Goal: Task Accomplishment & Management: Complete application form

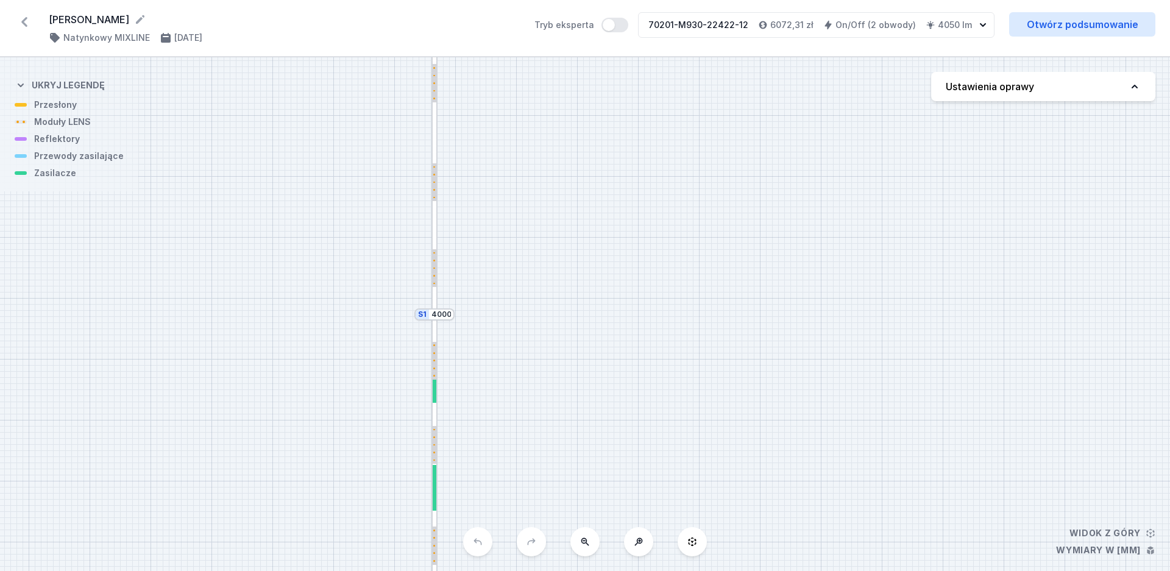
click at [24, 23] on icon at bounding box center [24, 22] width 6 height 10
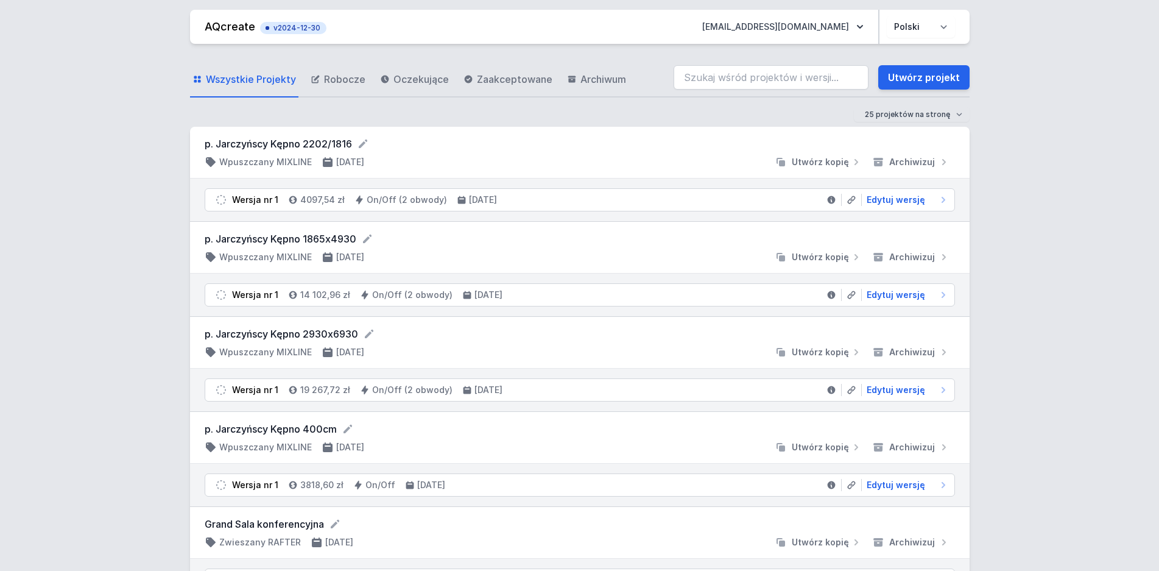
click at [916, 482] on span "Edytuj wersję" at bounding box center [896, 485] width 58 height 12
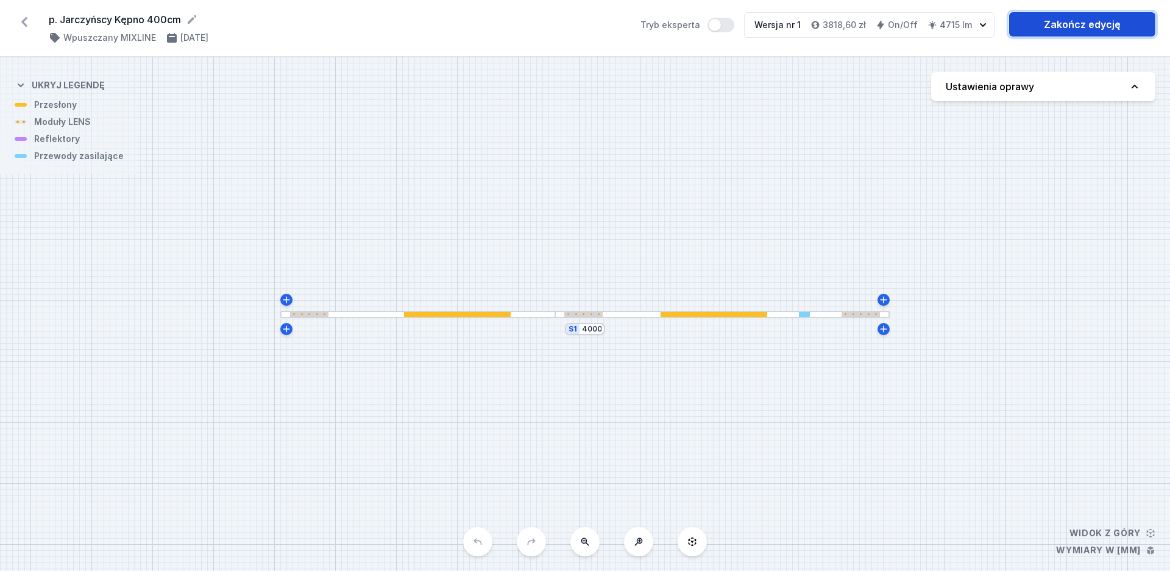
click at [1071, 30] on link "Zakończ edycję" at bounding box center [1082, 24] width 146 height 24
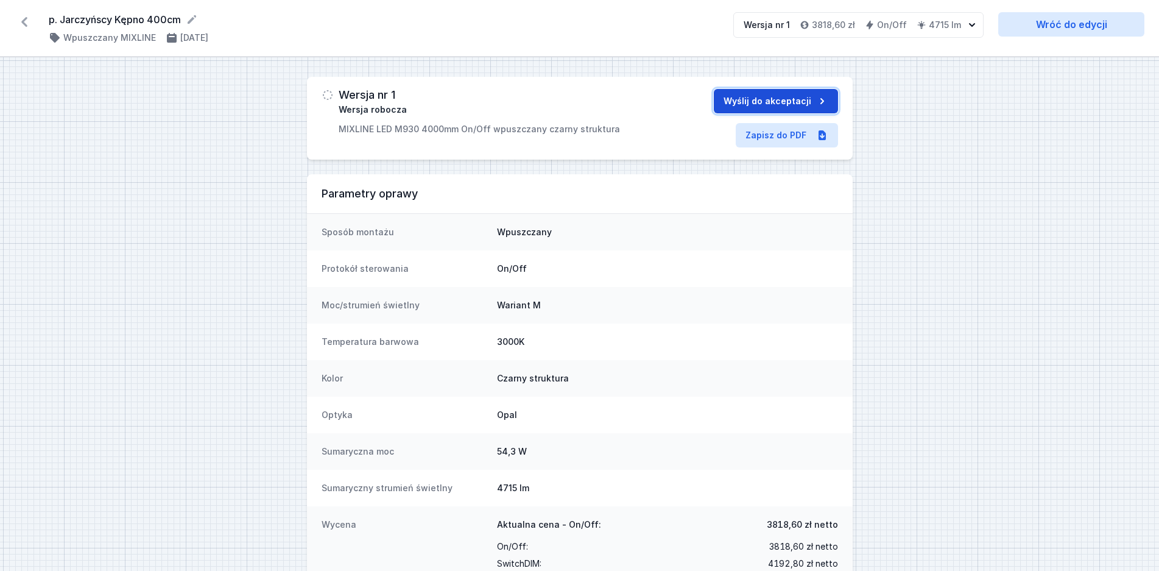
click at [795, 107] on button "Wyślij do akceptacji" at bounding box center [776, 101] width 124 height 24
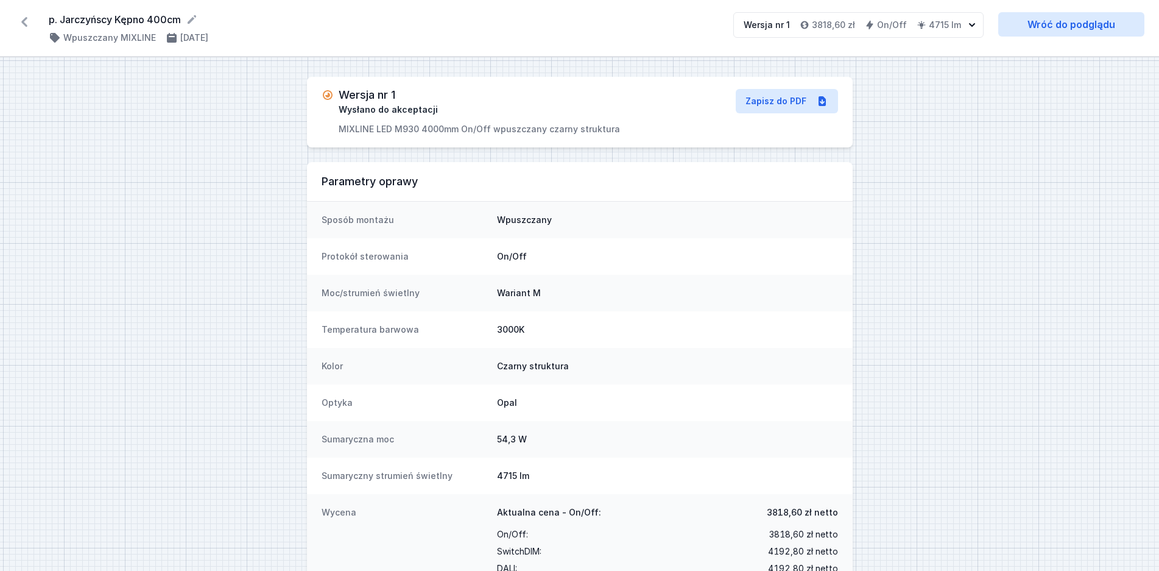
click at [18, 19] on icon at bounding box center [24, 21] width 19 height 19
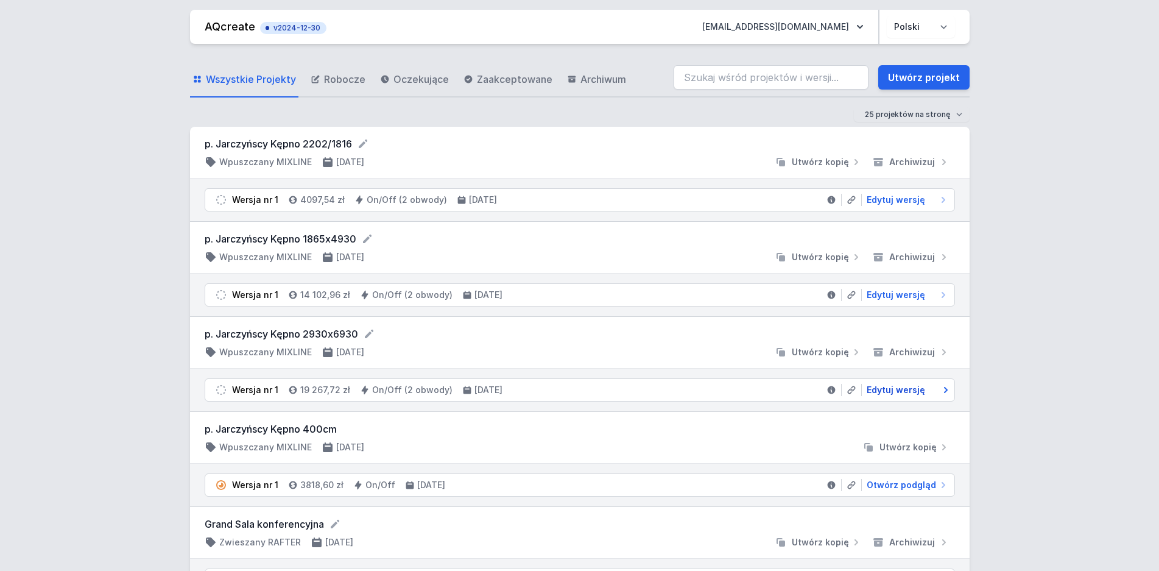
click at [906, 392] on span "Edytuj wersję" at bounding box center [896, 390] width 58 height 12
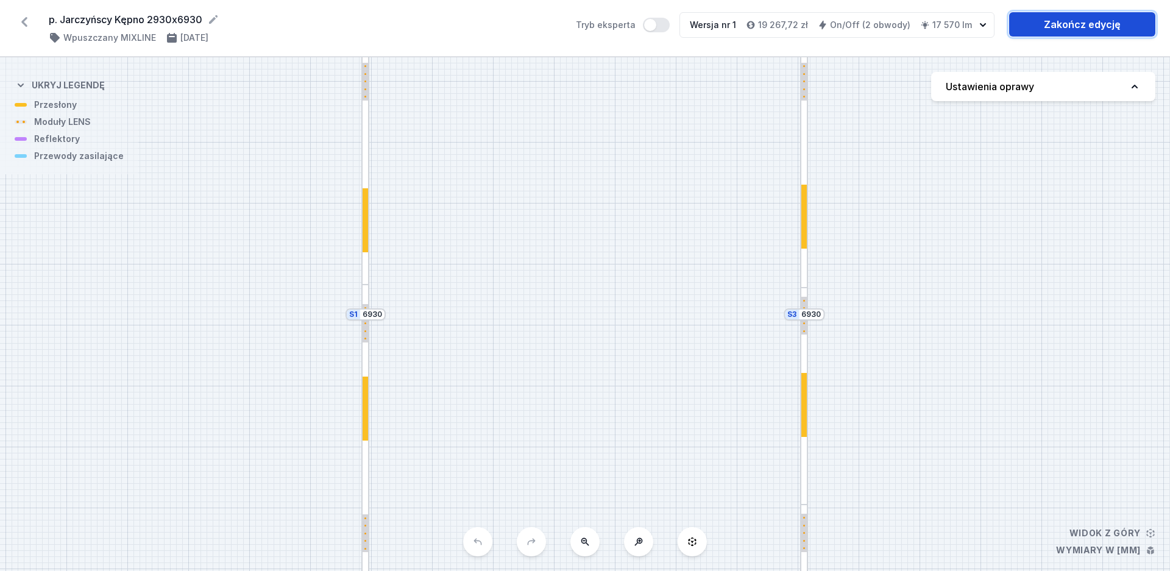
click at [1059, 27] on link "Zakończ edycję" at bounding box center [1082, 24] width 146 height 24
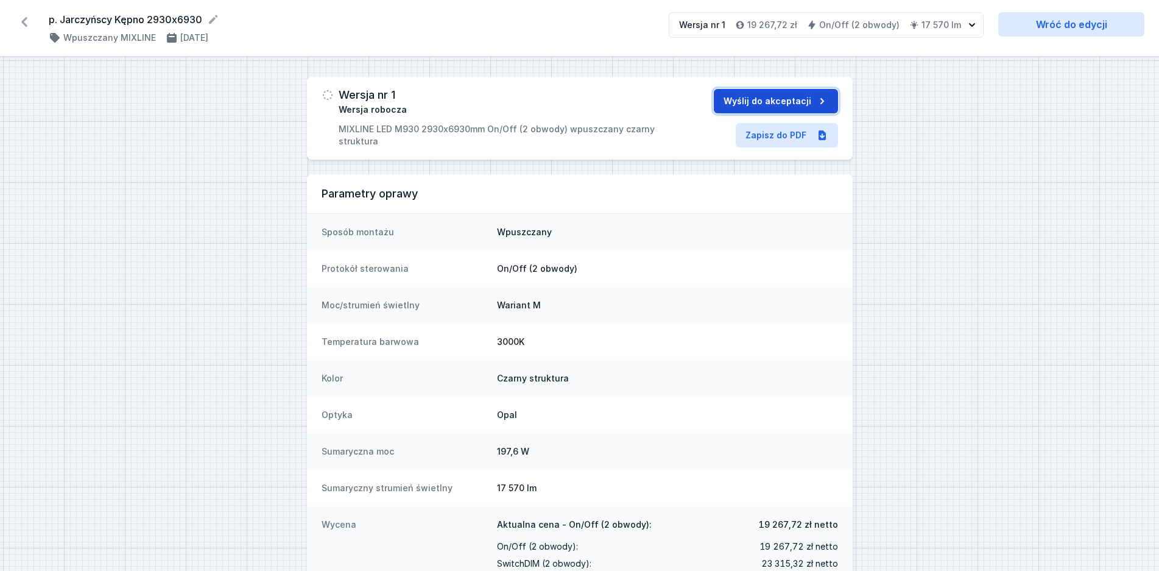
click at [783, 103] on button "Wyślij do akceptacji" at bounding box center [776, 101] width 124 height 24
click at [24, 20] on icon at bounding box center [24, 22] width 6 height 10
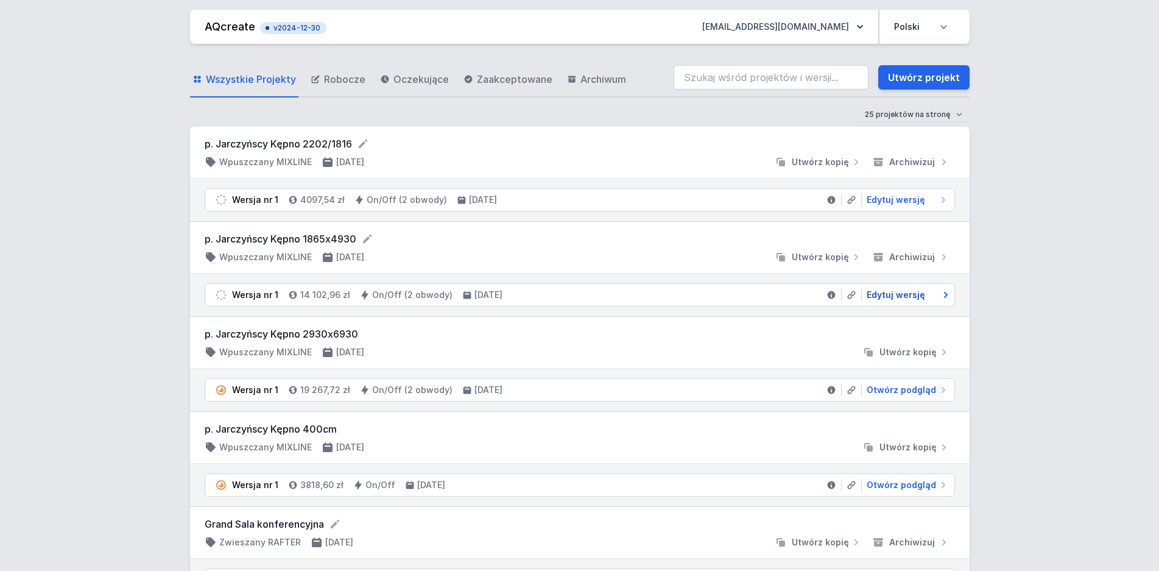
click at [919, 294] on span "Edytuj wersję" at bounding box center [896, 295] width 58 height 12
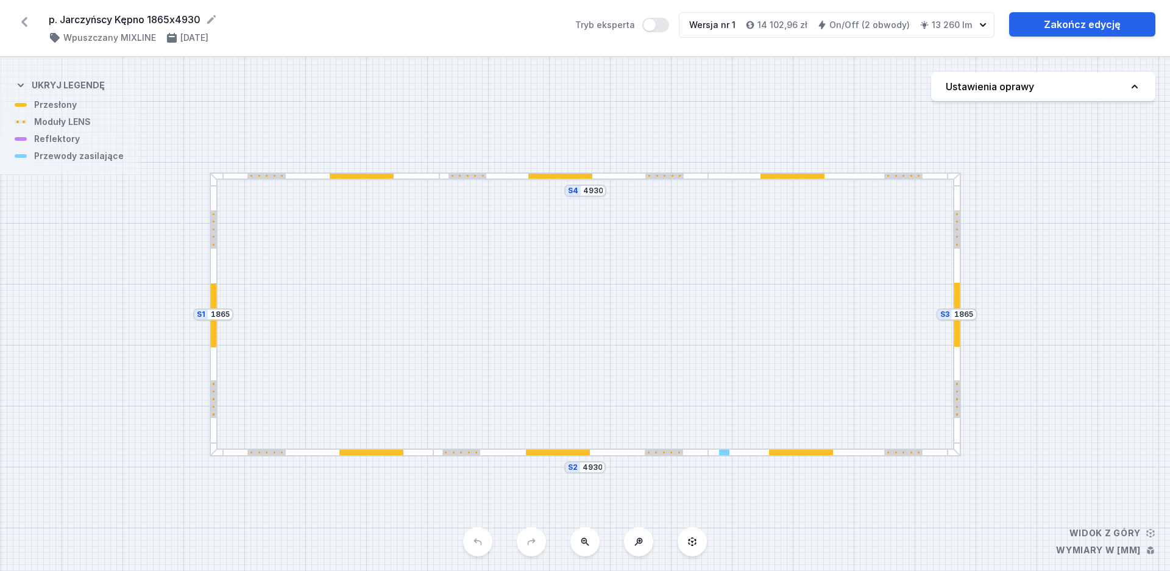
click at [554, 452] on div at bounding box center [558, 452] width 64 height 5
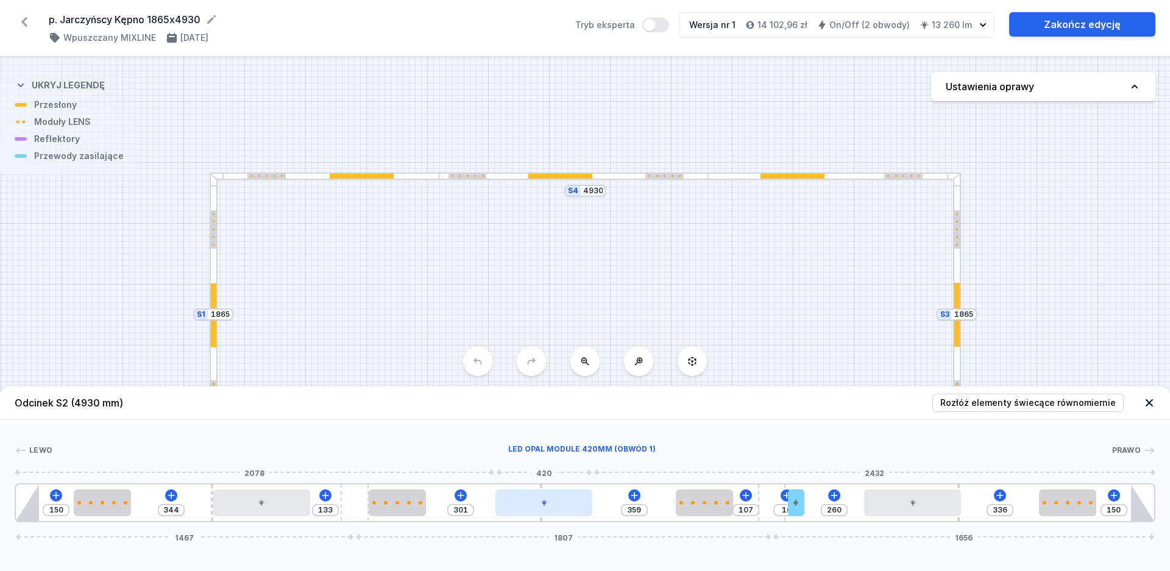
click at [521, 507] on div at bounding box center [543, 502] width 97 height 27
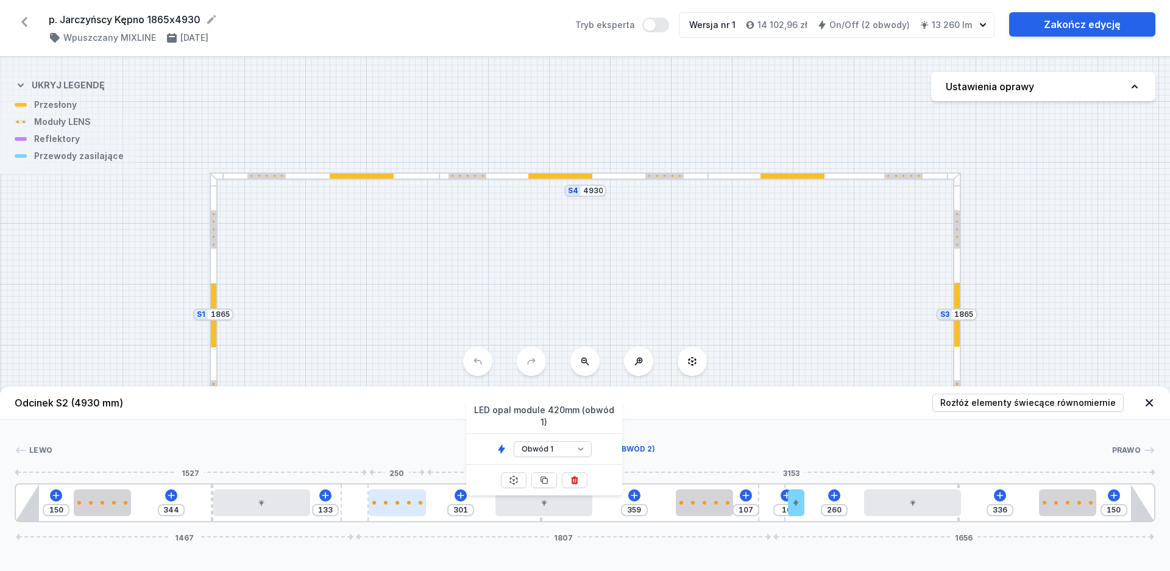
click at [401, 507] on div at bounding box center [398, 502] width 58 height 27
select select "1604"
select select "2"
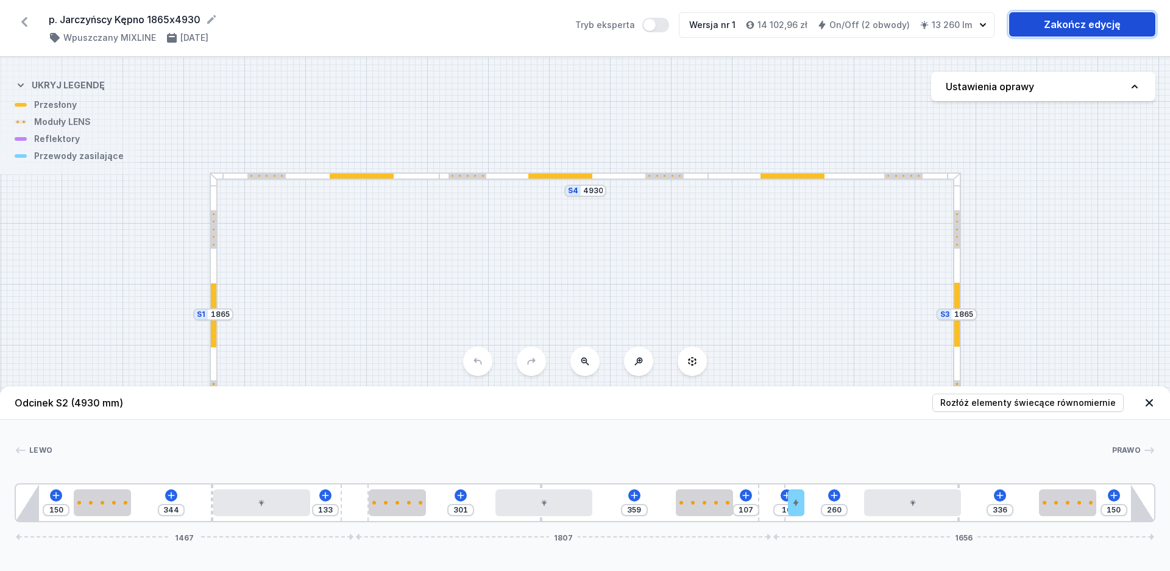
click at [1069, 23] on link "Zakończ edycję" at bounding box center [1082, 24] width 146 height 24
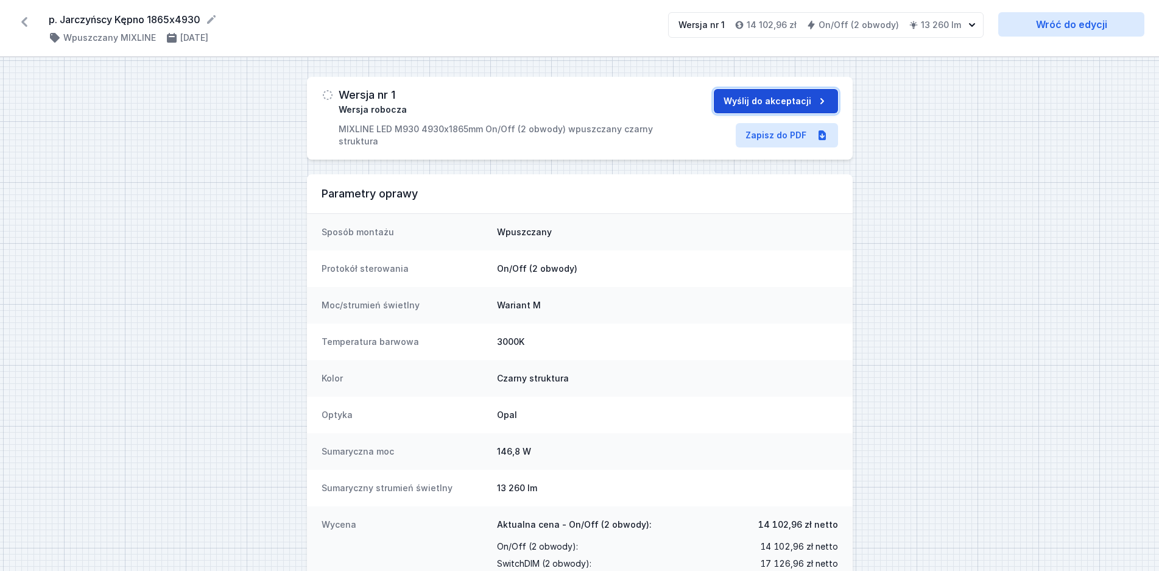
click at [786, 108] on button "Wyślij do akceptacji" at bounding box center [776, 101] width 124 height 24
click at [24, 23] on icon at bounding box center [24, 22] width 6 height 10
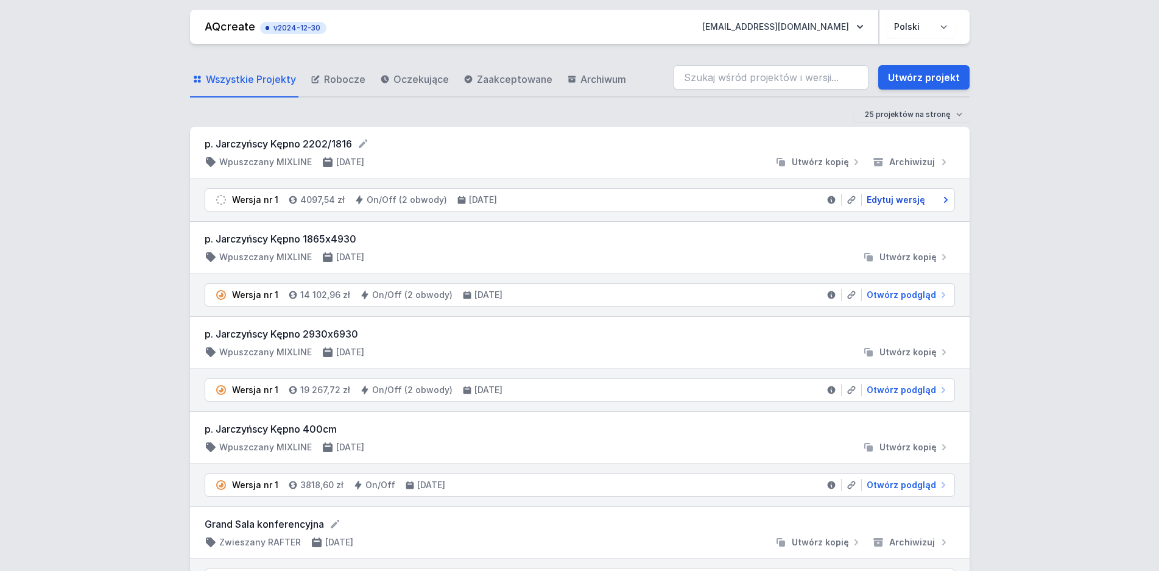
click at [904, 199] on span "Edytuj wersję" at bounding box center [896, 200] width 58 height 12
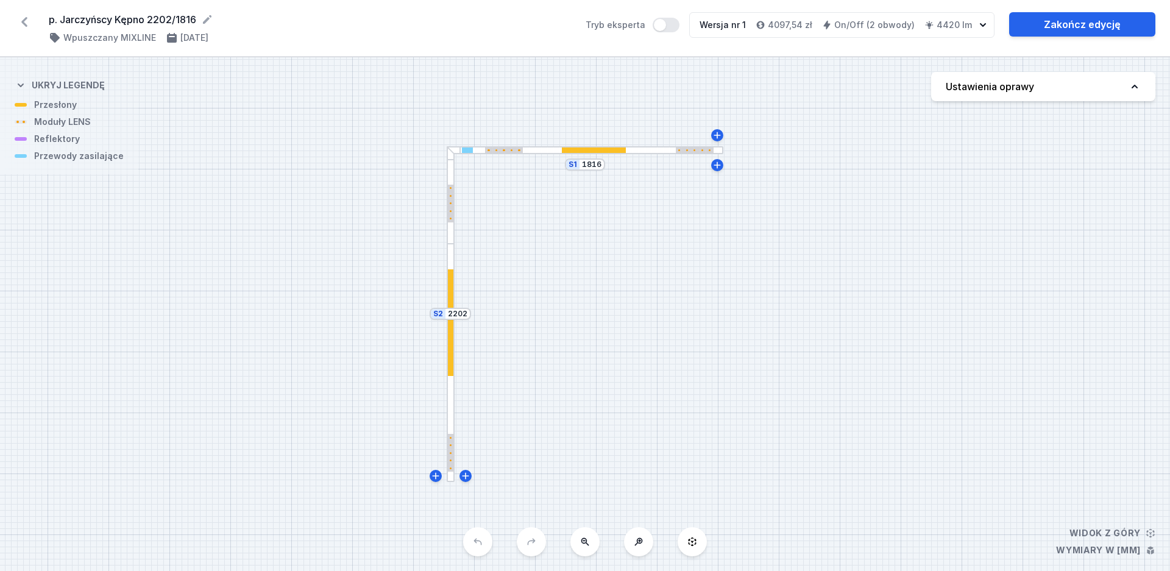
click at [611, 153] on div at bounding box center [584, 150] width 277 height 8
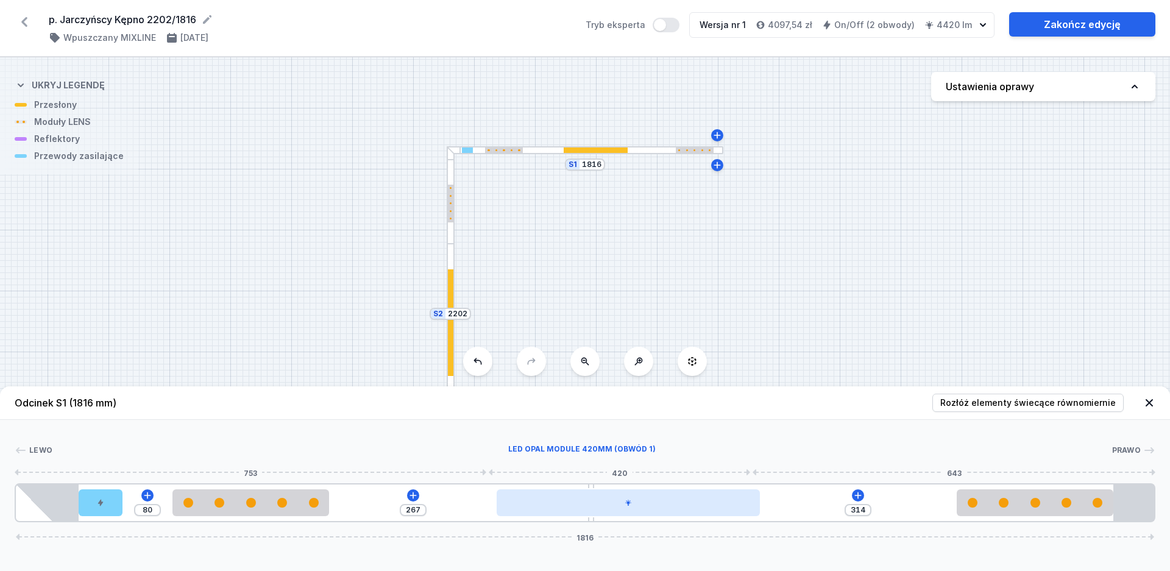
type input "267"
type input "314"
click at [574, 493] on div at bounding box center [627, 502] width 263 height 27
click at [570, 501] on div at bounding box center [627, 502] width 263 height 27
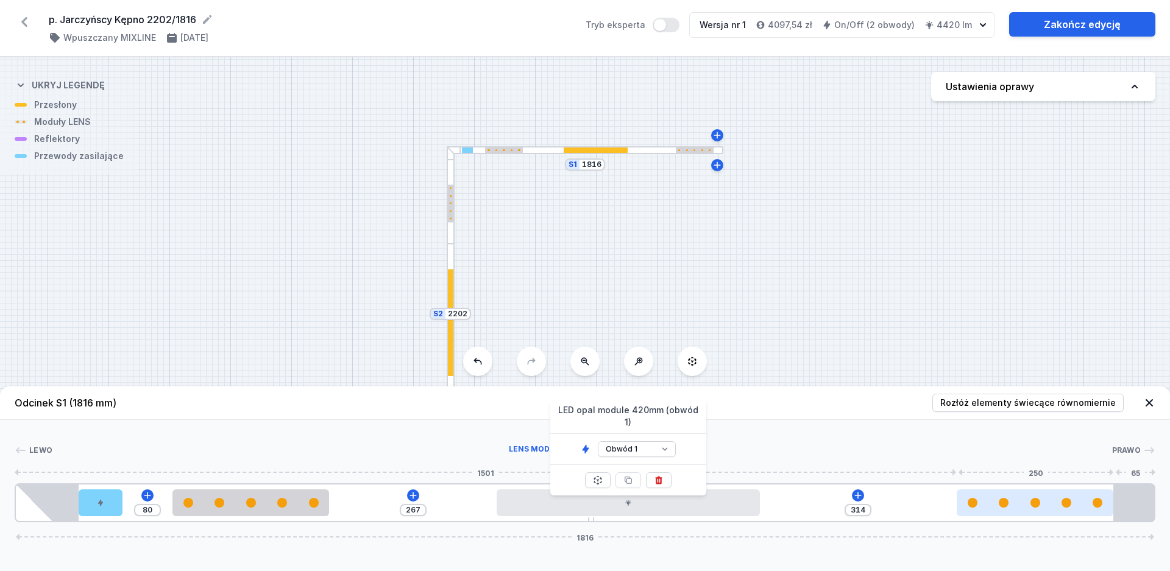
click at [998, 501] on div at bounding box center [1034, 503] width 157 height 10
select select "1604"
select select "2"
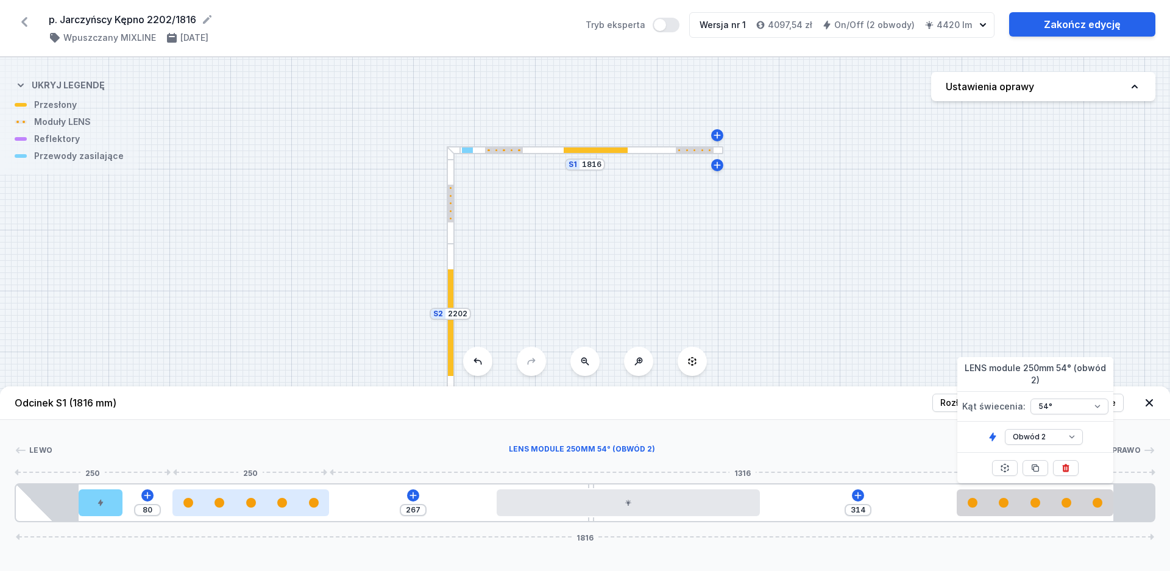
click at [294, 507] on div at bounding box center [250, 503] width 157 height 10
select select "1604"
select select "2"
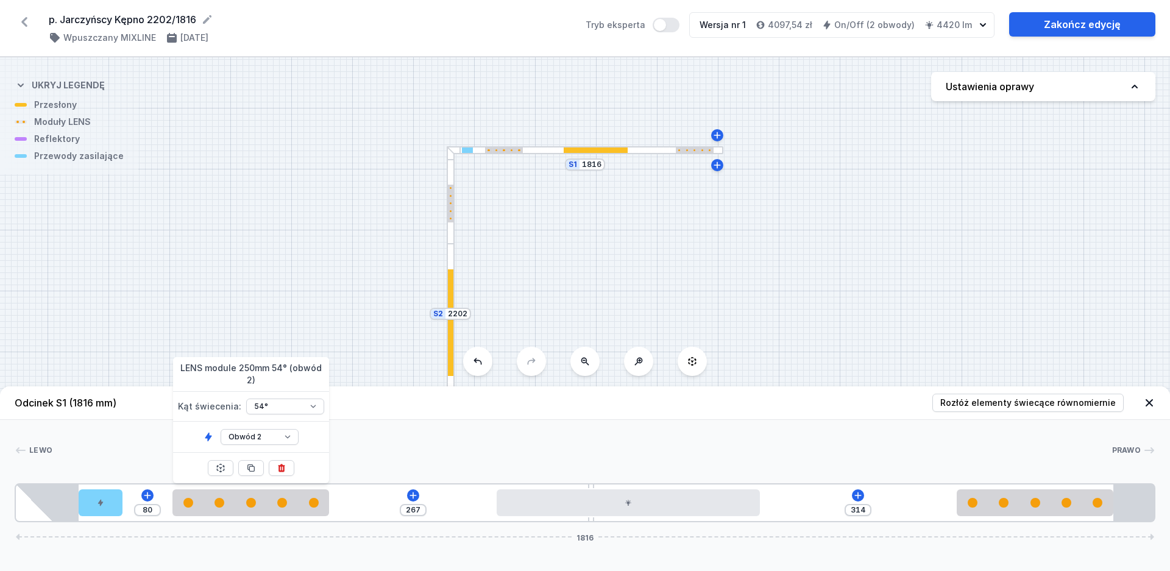
click at [632, 225] on div "S2 2202 S1 1816" at bounding box center [585, 313] width 1170 height 513
click at [451, 284] on div at bounding box center [450, 322] width 5 height 107
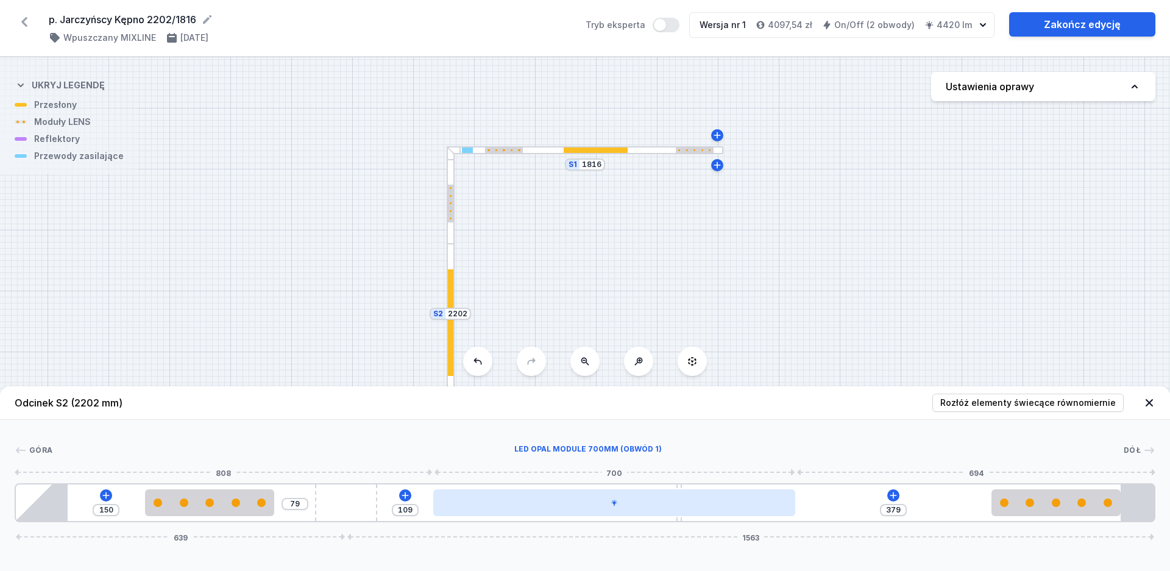
click at [529, 500] on div at bounding box center [614, 502] width 362 height 27
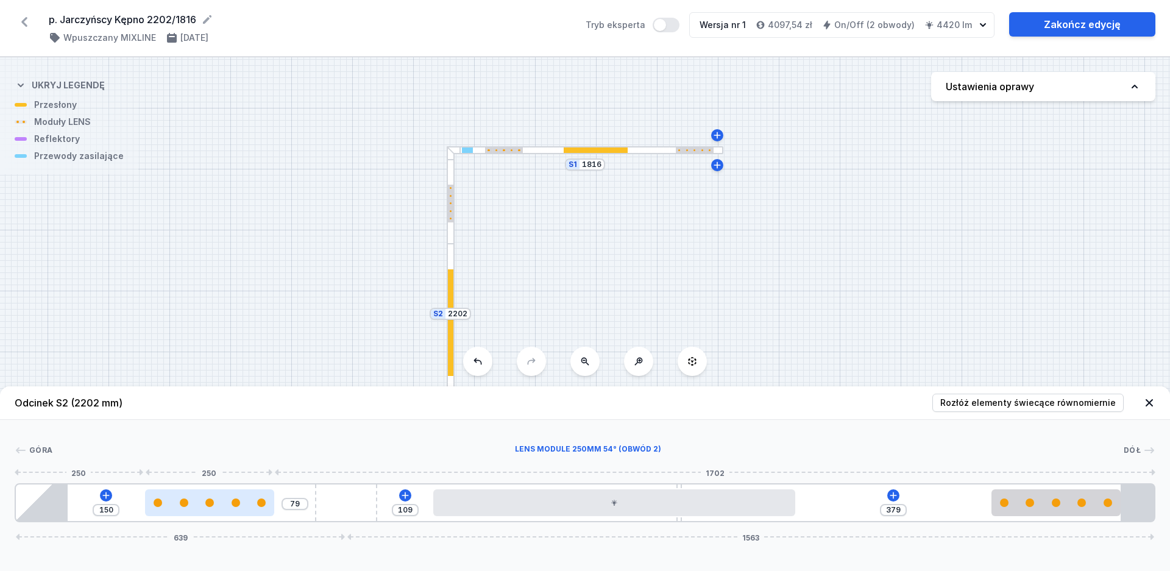
click at [228, 515] on div at bounding box center [209, 502] width 129 height 27
select select "1604"
select select "2"
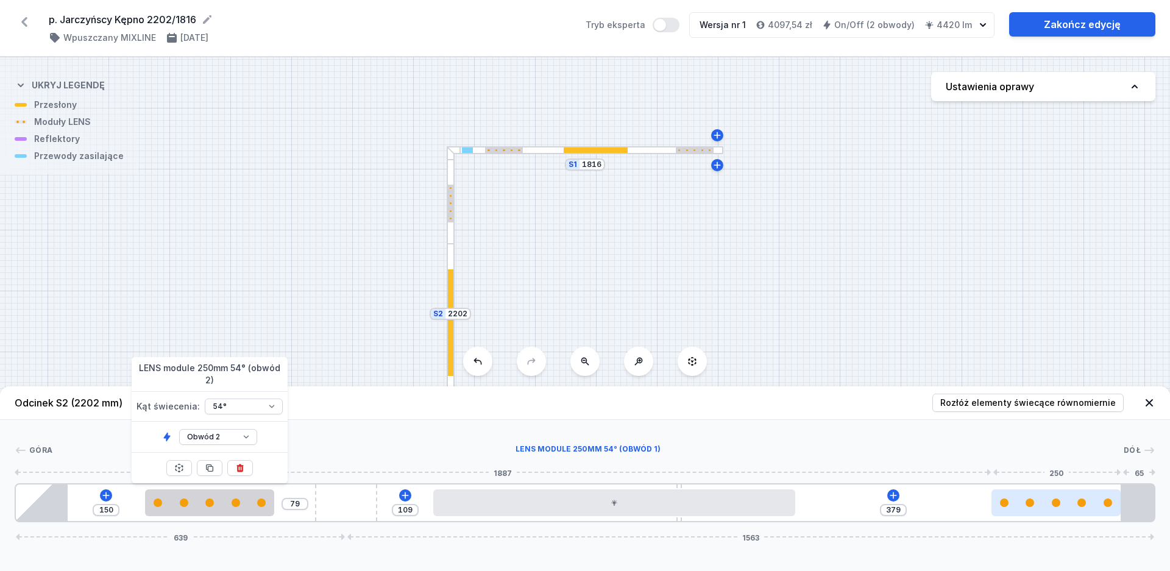
click at [1025, 500] on div at bounding box center [1055, 502] width 129 height 9
select select "1604"
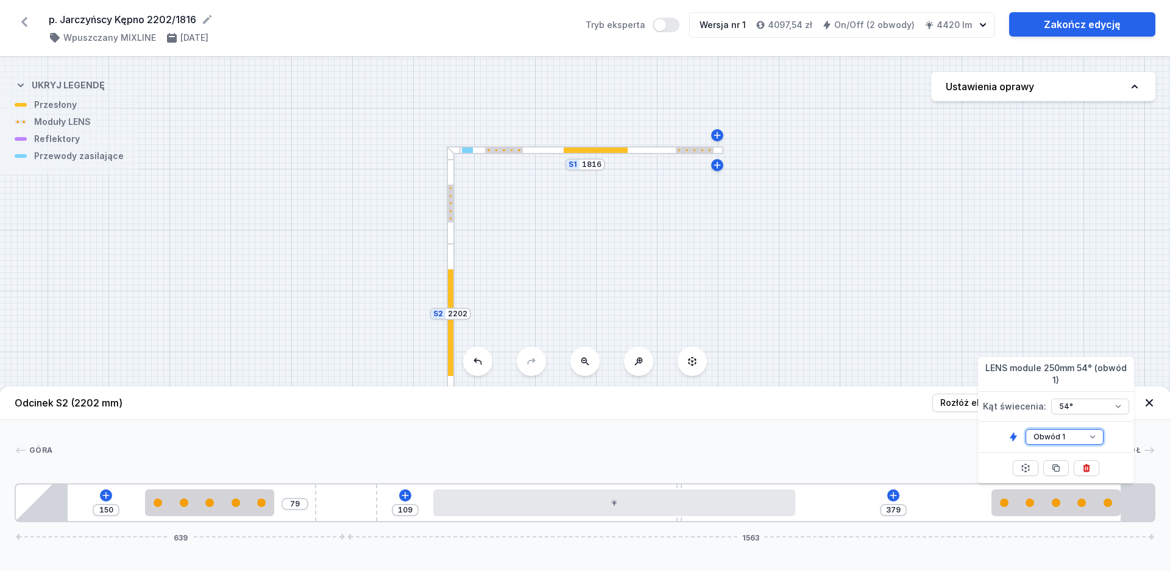
click at [1025, 429] on select "Obwód 1 Obwód 2" at bounding box center [1064, 437] width 78 height 16
select select "2"
click option "Obwód 2" at bounding box center [0, 0] width 0 height 0
click at [969, 268] on div "S2 2202 S1 1816" at bounding box center [585, 313] width 1170 height 513
click at [1057, 23] on link "Zakończ edycję" at bounding box center [1082, 24] width 146 height 24
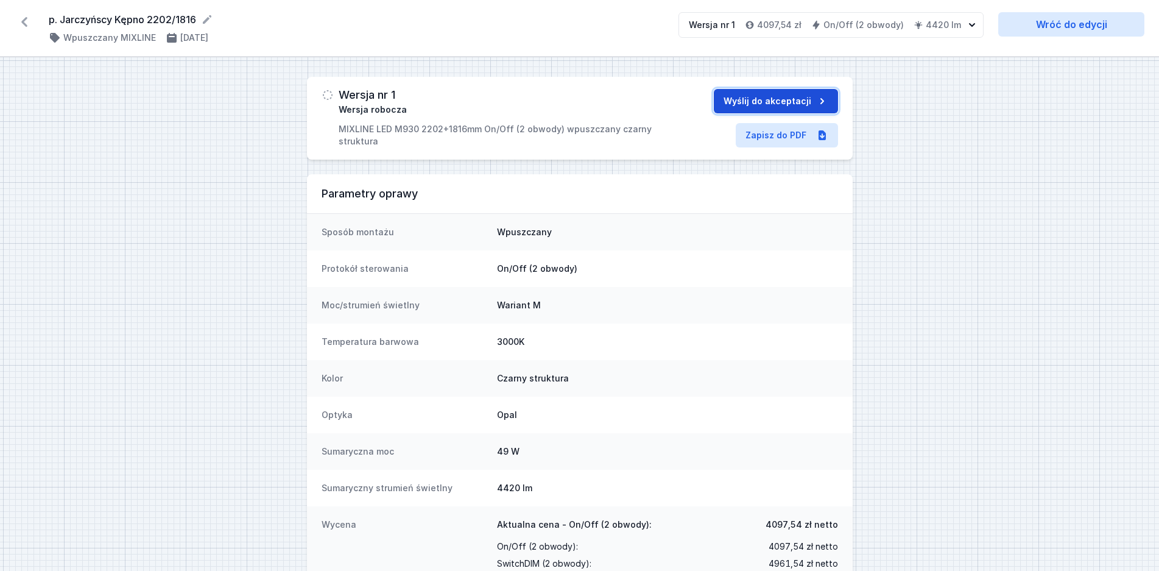
click at [743, 99] on button "Wyślij do akceptacji" at bounding box center [776, 101] width 124 height 24
click at [26, 24] on icon at bounding box center [24, 22] width 6 height 10
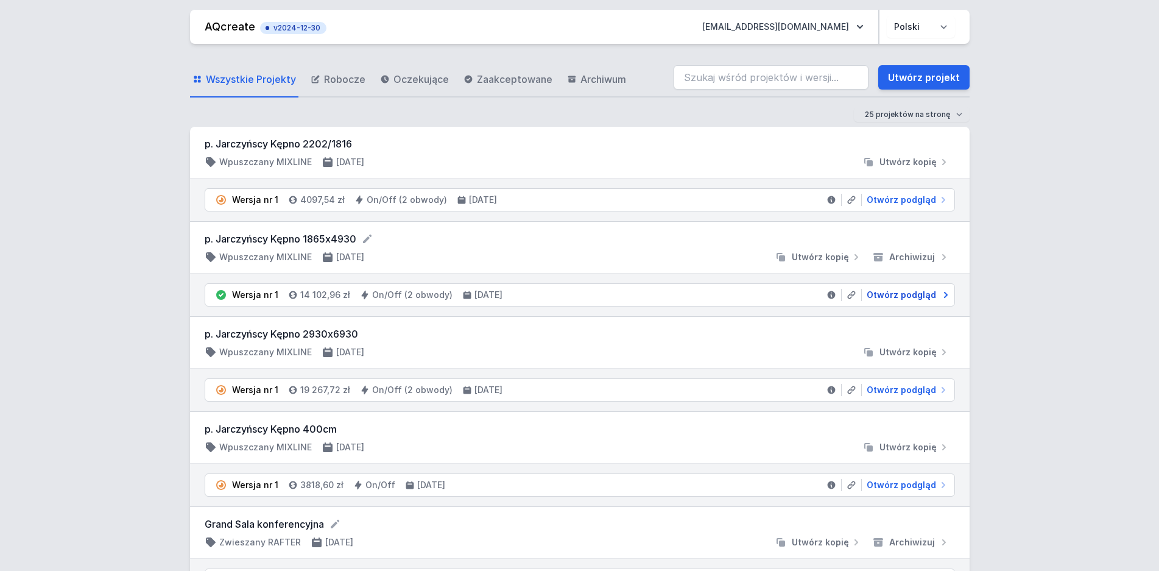
click at [880, 295] on span "Otwórz podgląd" at bounding box center [901, 295] width 69 height 12
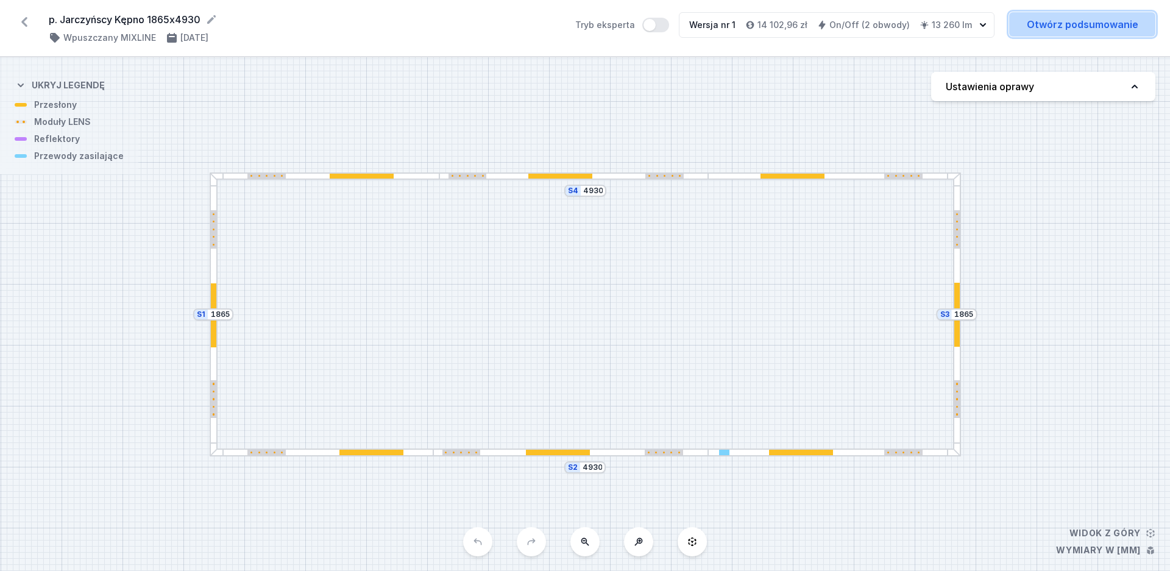
click at [1070, 21] on link "Otwórz podsumowanie" at bounding box center [1082, 24] width 146 height 24
